Goal: Communication & Community: Share content

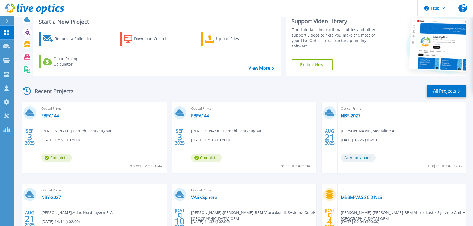
scroll to position [25, 0]
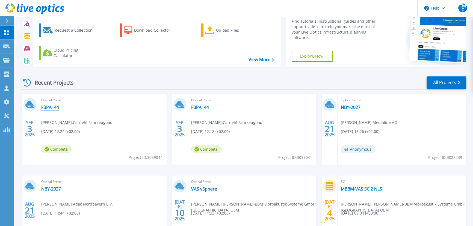
click at [51, 107] on link "FBPA144" at bounding box center [50, 107] width 18 height 5
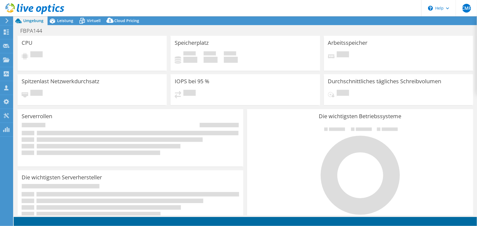
select select "USD"
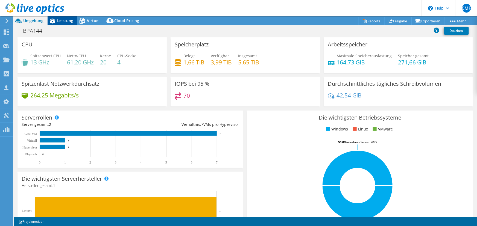
click at [69, 20] on span "Leistung" at bounding box center [65, 20] width 16 height 5
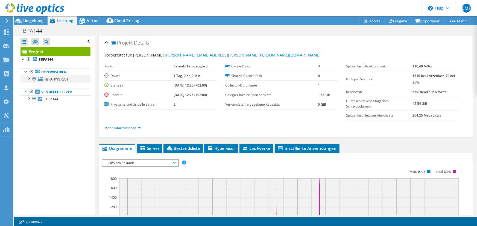
click at [27, 78] on div at bounding box center [28, 78] width 5 height 5
click at [25, 10] on use at bounding box center [34, 8] width 59 height 11
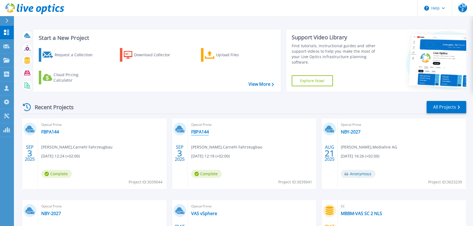
click at [195, 134] on link "FBPA144" at bounding box center [200, 131] width 18 height 5
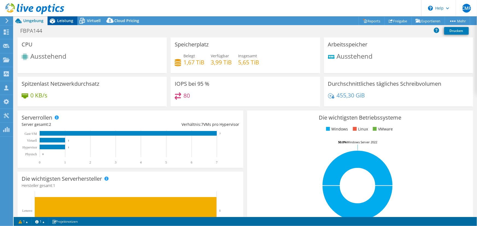
click at [73, 17] on div "Leistung" at bounding box center [63, 20] width 30 height 9
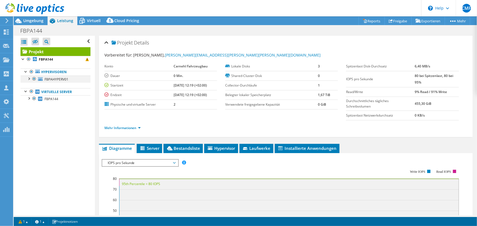
click at [30, 78] on div at bounding box center [28, 78] width 5 height 5
click at [31, 120] on div at bounding box center [28, 119] width 5 height 5
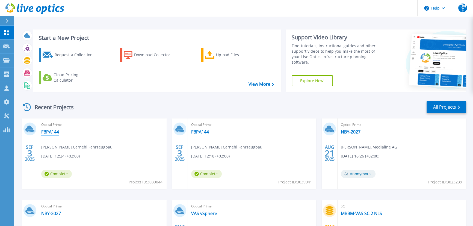
click at [52, 131] on link "FBPA144" at bounding box center [50, 131] width 18 height 5
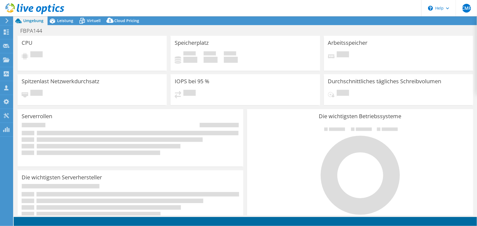
select select "USD"
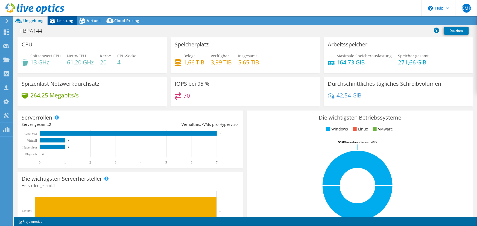
click at [60, 22] on span "Leistung" at bounding box center [65, 20] width 16 height 5
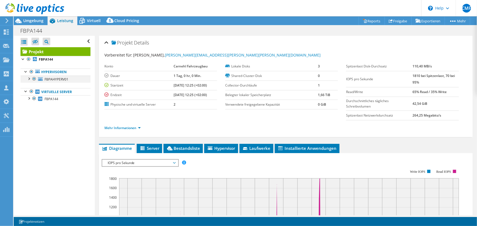
click at [27, 79] on div at bounding box center [28, 78] width 5 height 5
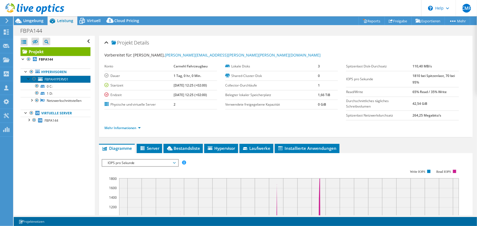
click at [52, 81] on span "FBPAHYPERV01" at bounding box center [57, 79] width 24 height 5
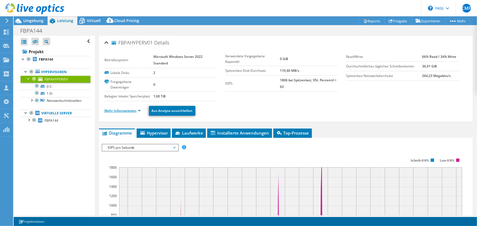
click at [140, 113] on link "Mehr Informationen" at bounding box center [122, 110] width 36 height 5
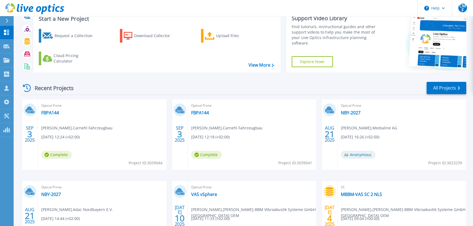
scroll to position [49, 0]
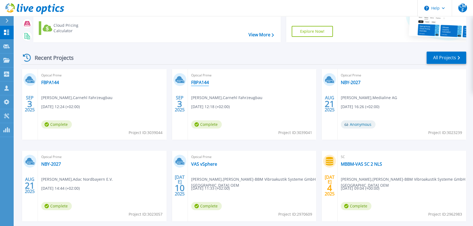
click at [197, 83] on link "FBPA144" at bounding box center [200, 82] width 18 height 5
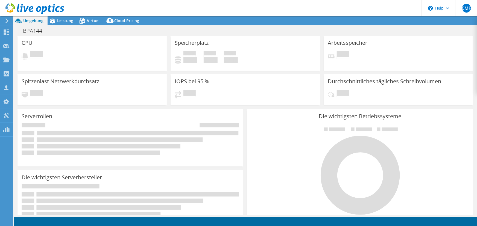
select select "USD"
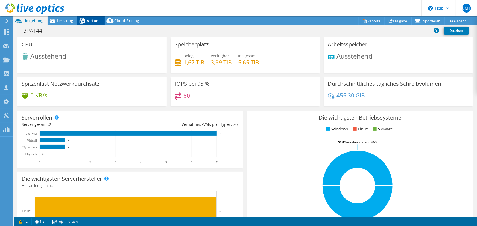
click at [90, 21] on span "Virtuell" at bounding box center [94, 20] width 14 height 5
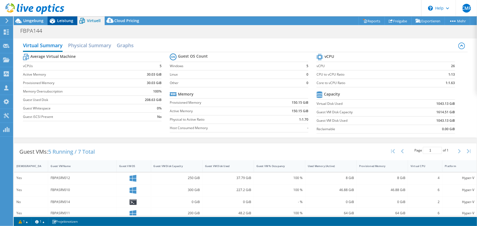
click at [64, 22] on span "Leistung" at bounding box center [65, 20] width 16 height 5
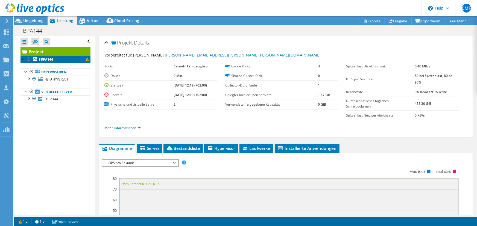
click at [68, 58] on link "FBPA144" at bounding box center [55, 59] width 70 height 7
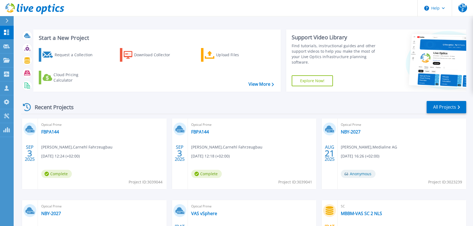
click at [76, 153] on span "[DATE] 12:24 (+02:00)" at bounding box center [60, 156] width 39 height 6
click at [47, 131] on link "FBPA144" at bounding box center [50, 131] width 18 height 5
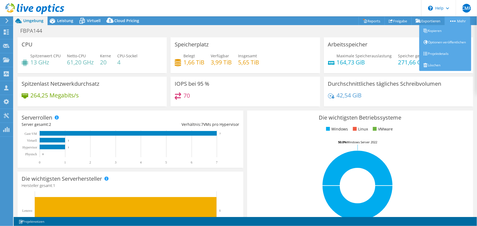
click at [453, 20] on link "Mehr" at bounding box center [456, 21] width 25 height 8
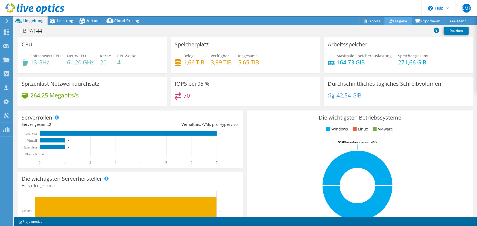
click at [394, 21] on link "Freigabe" at bounding box center [397, 21] width 27 height 8
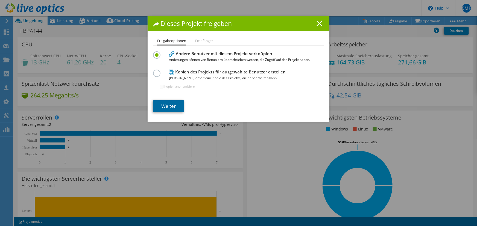
click at [163, 104] on link "Weiter" at bounding box center [168, 106] width 31 height 12
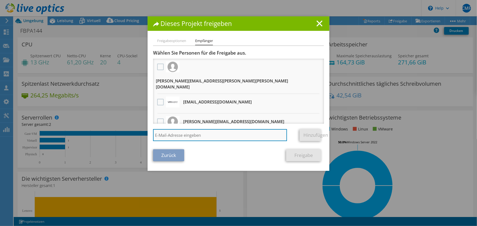
click at [216, 135] on input "search" at bounding box center [220, 135] width 134 height 12
type input "david.akiwande@medialine.ag"
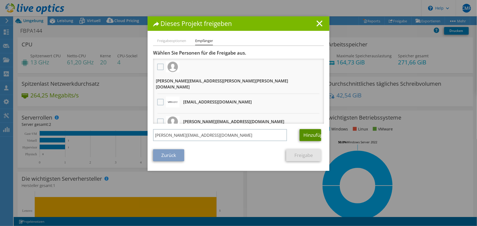
click at [317, 134] on link "Hinzufügen" at bounding box center [310, 135] width 22 height 12
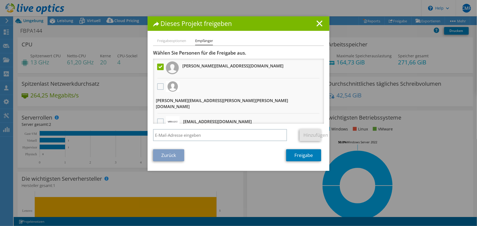
click at [242, 67] on li "david.akiwande@medialine.ag" at bounding box center [238, 69] width 171 height 20
click at [218, 65] on h3 "david.akiwande@medialine.ag" at bounding box center [232, 65] width 101 height 9
click at [161, 67] on label at bounding box center [161, 67] width 8 height 7
click at [0, 0] on input "checkbox" at bounding box center [0, 0] width 0 height 0
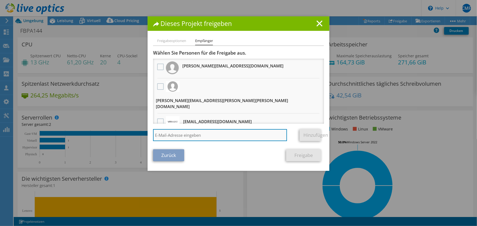
click at [183, 135] on input "search" at bounding box center [220, 135] width 134 height 12
type input "david.akinwande@medialine.ag"
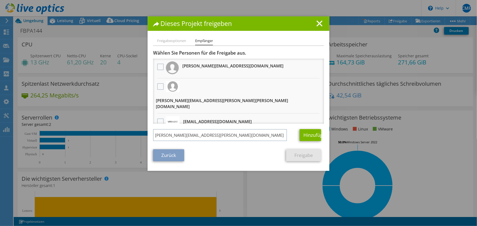
click at [229, 152] on div "Zurück Freigabe" at bounding box center [238, 155] width 171 height 12
click at [310, 136] on link "Hinzufügen" at bounding box center [310, 135] width 22 height 12
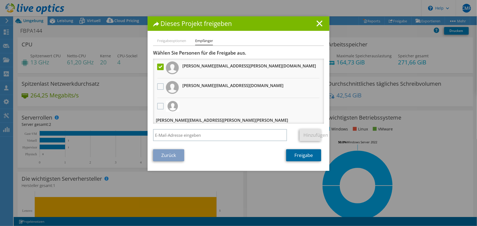
click at [305, 158] on link "Freigabe" at bounding box center [303, 155] width 35 height 12
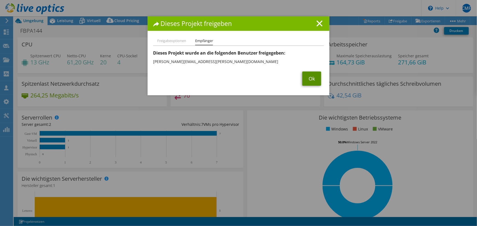
click at [313, 80] on link "Ok" at bounding box center [311, 79] width 19 height 14
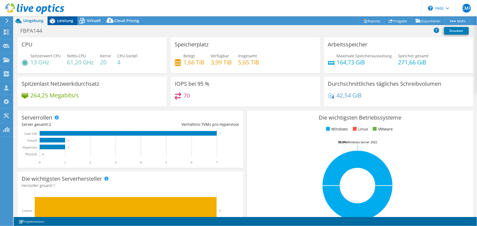
click at [64, 24] on div "Leistung" at bounding box center [63, 20] width 30 height 9
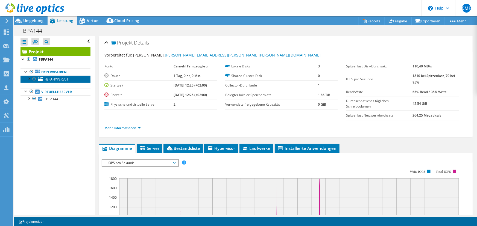
click at [25, 76] on link "FBPAHYPERV01" at bounding box center [55, 79] width 70 height 7
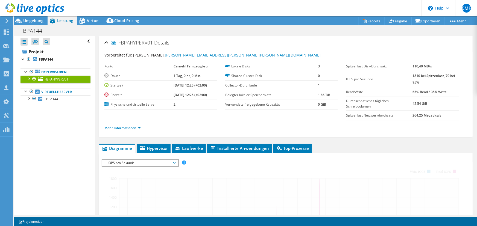
click at [30, 78] on div at bounding box center [28, 78] width 5 height 5
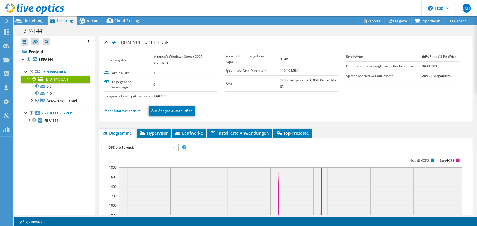
click at [30, 78] on div at bounding box center [28, 78] width 5 height 5
click at [415, 116] on ul "Mehr Informationen Aus Analyse ausschließen" at bounding box center [285, 110] width 362 height 11
click at [28, 10] on icon at bounding box center [34, 8] width 59 height 11
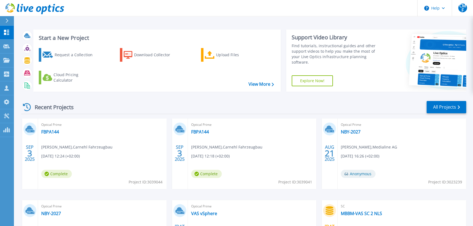
click at [52, 135] on div "Optical Prime FBPA144 [PERSON_NAME] , [PERSON_NAME] Fahrzeugbau [DATE] 12:24 (+…" at bounding box center [102, 154] width 129 height 71
click at [52, 134] on link "FBPA144" at bounding box center [50, 131] width 18 height 5
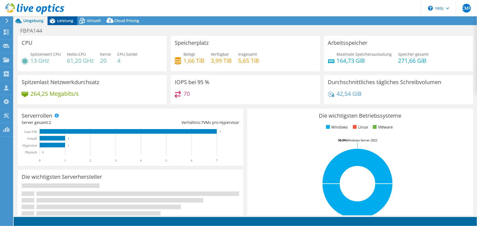
click at [58, 19] on span "Leistung" at bounding box center [65, 20] width 16 height 5
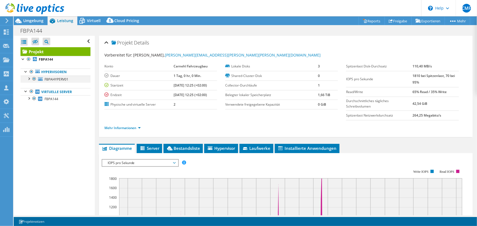
click at [29, 78] on div at bounding box center [28, 78] width 5 height 5
click at [149, 146] on span "Server" at bounding box center [149, 148] width 20 height 5
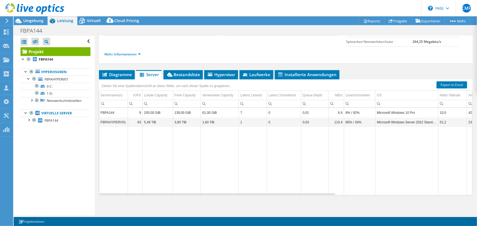
scroll to position [24, 0]
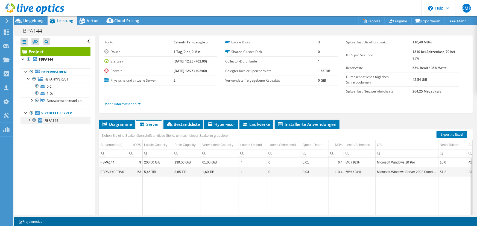
click at [31, 120] on div at bounding box center [33, 120] width 5 height 7
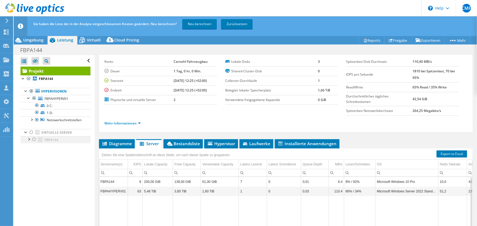
click at [30, 139] on div at bounding box center [28, 138] width 5 height 5
click at [33, 154] on div at bounding box center [31, 153] width 5 height 5
click at [60, 138] on link "FBPA144" at bounding box center [55, 139] width 70 height 7
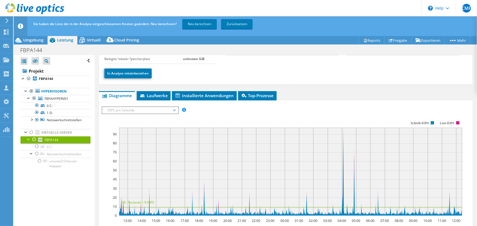
scroll to position [49, 0]
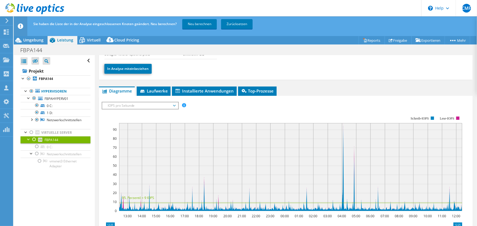
click at [25, 139] on link "FBPA144" at bounding box center [55, 139] width 70 height 7
click at [140, 59] on div "In Analyse miteinbeziehen" at bounding box center [285, 68] width 362 height 19
click at [138, 66] on link "In Analyse miteinbeziehen" at bounding box center [127, 69] width 47 height 10
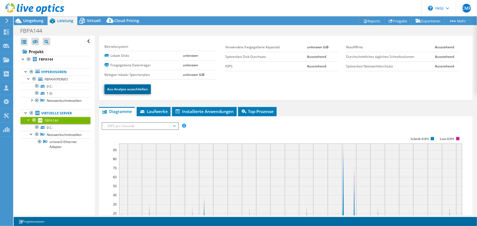
scroll to position [0, 0]
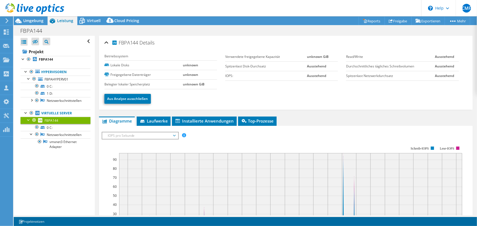
click at [298, 96] on ul "Aus Analyse ausschließen" at bounding box center [285, 98] width 362 height 11
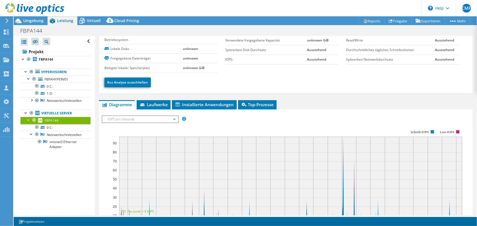
scroll to position [25, 0]
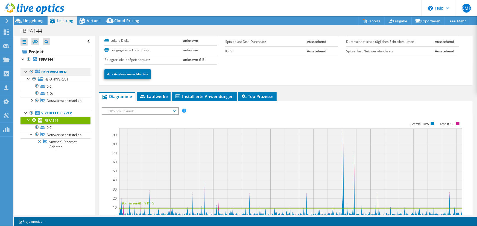
click at [63, 70] on link "Hypervisoren" at bounding box center [55, 72] width 70 height 7
click at [50, 79] on span "FBPAHYPERV01" at bounding box center [57, 79] width 24 height 5
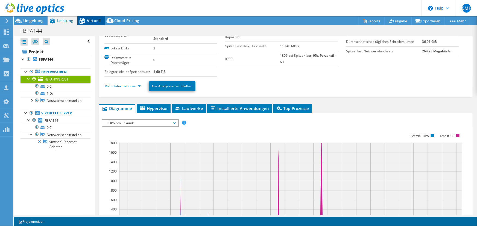
click at [97, 21] on span "Virtuell" at bounding box center [94, 20] width 14 height 5
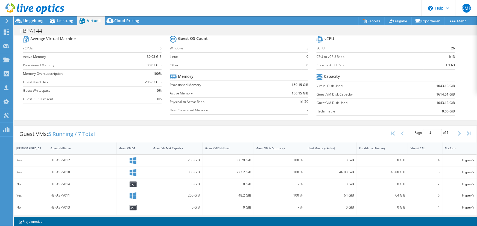
scroll to position [0, 0]
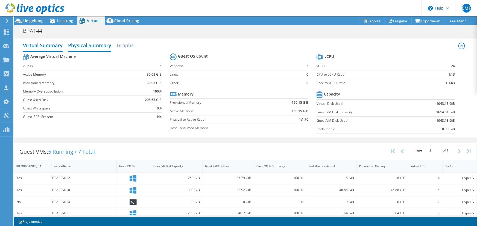
click at [89, 48] on h2 "Physical Summary" at bounding box center [89, 46] width 43 height 12
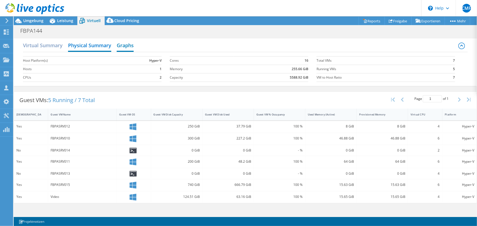
click at [131, 48] on h2 "Graphs" at bounding box center [125, 46] width 17 height 12
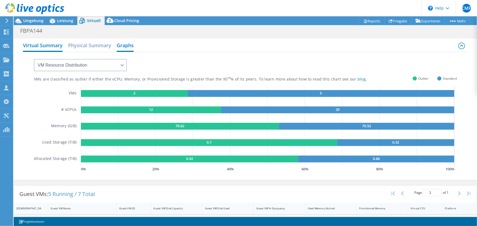
click at [42, 45] on h2 "Virtual Summary" at bounding box center [43, 46] width 40 height 12
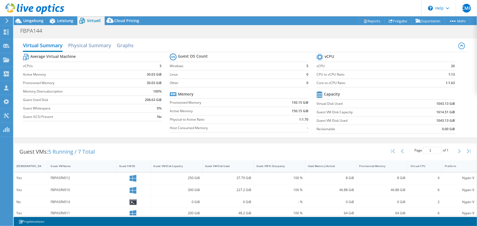
click at [33, 16] on div at bounding box center [32, 9] width 64 height 18
click at [33, 22] on span "Umgebung" at bounding box center [33, 20] width 20 height 5
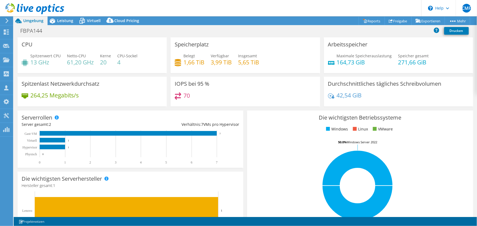
click at [229, 11] on header "CMF Teammitglied [PERSON_NAME] [PERSON_NAME][EMAIL_ADDRESS][DOMAIN_NAME] Medial…" at bounding box center [238, 8] width 477 height 16
